Goal: Information Seeking & Learning: Find specific fact

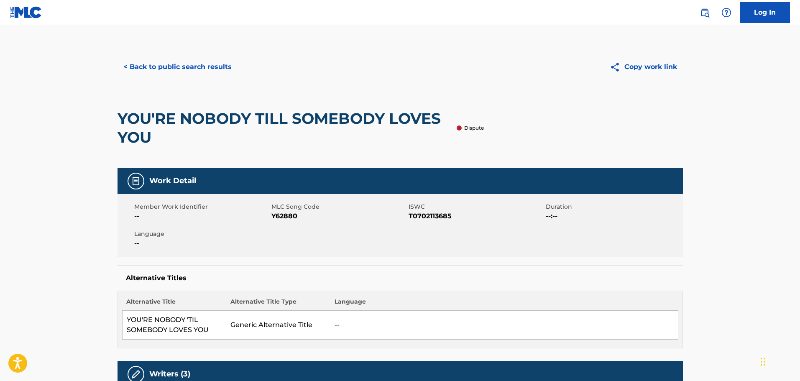
click at [182, 65] on button "< Back to public search results" at bounding box center [178, 66] width 120 height 21
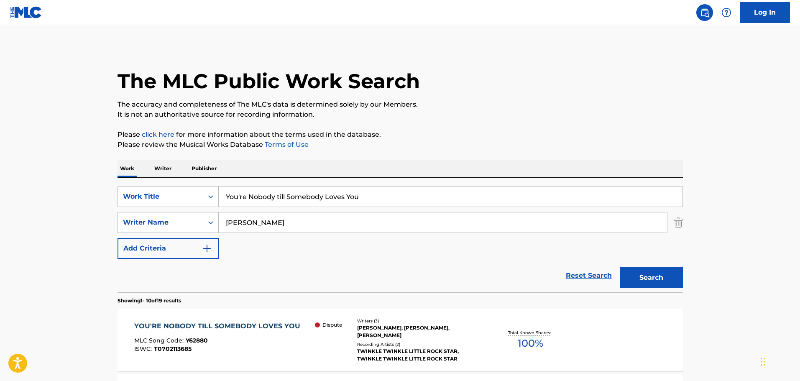
drag, startPoint x: 300, startPoint y: 226, endPoint x: 117, endPoint y: 204, distance: 184.6
click at [120, 208] on div "SearchWithCriteria2f2b1665-72d6-4d32-a641-c66e15e31049 Work Title You're Nobody…" at bounding box center [401, 222] width 566 height 73
paste input "[PERSON_NAME]"
type input "[PERSON_NAME]"
drag, startPoint x: 221, startPoint y: 199, endPoint x: 544, endPoint y: 256, distance: 328.7
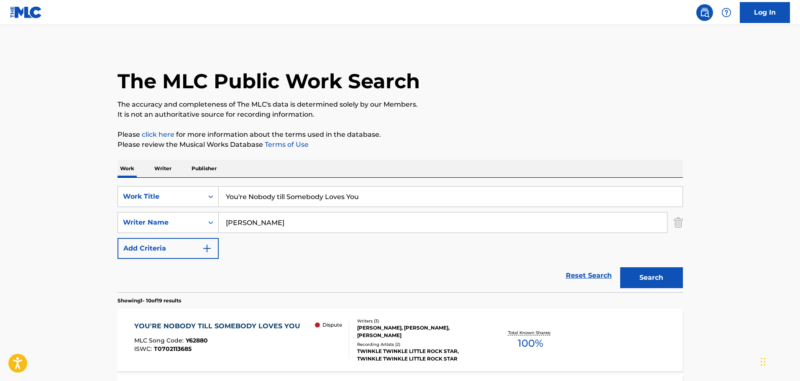
paste input "Wizard of Oz"
type input "Wizard of Oz"
click at [659, 274] on button "Search" at bounding box center [652, 277] width 63 height 21
